Goal: Obtain resource: Obtain resource

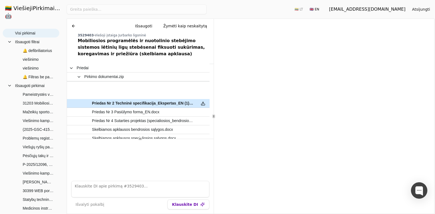
click at [37, 29] on span "Visi pirkimai" at bounding box center [35, 33] width 40 height 8
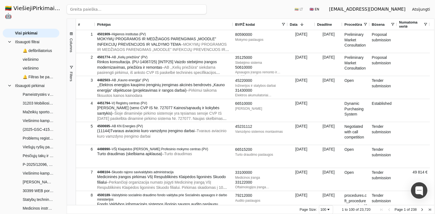
click at [83, 11] on input "search" at bounding box center [137, 9] width 140 height 10
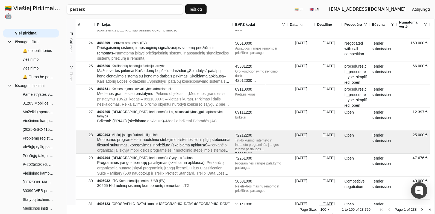
type input "persėsk"
click button "Ieškoti" at bounding box center [195, 9] width 21 height 10
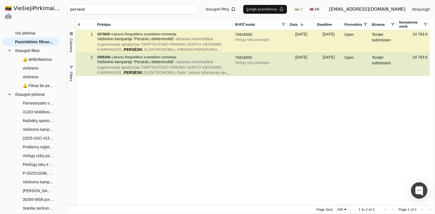
click at [124, 66] on span "dizainas Automatiškai sugeneruotas aprašymas TARPTAUTINIO PIRKIMO SKIRTO VIEŠIN…" at bounding box center [159, 67] width 125 height 15
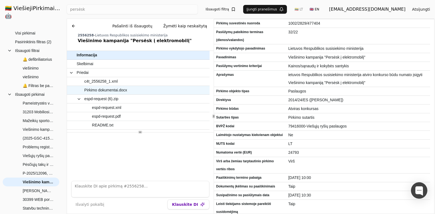
click at [143, 87] on span "Pirkimo dokumentai.docx" at bounding box center [136, 90] width 118 height 8
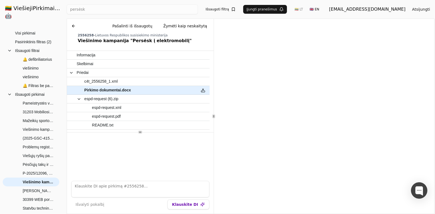
click at [76, 26] on button at bounding box center [73, 26] width 9 height 10
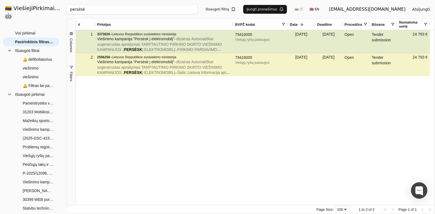
click at [120, 39] on span "Viešinimo kampanija "Persėsk į elektromobilį"" at bounding box center [135, 39] width 77 height 4
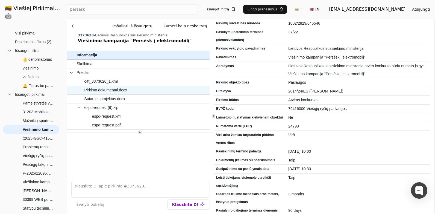
click at [154, 91] on span "Pirkimo dokumentai.docx" at bounding box center [136, 90] width 118 height 8
